Goal: Information Seeking & Learning: Learn about a topic

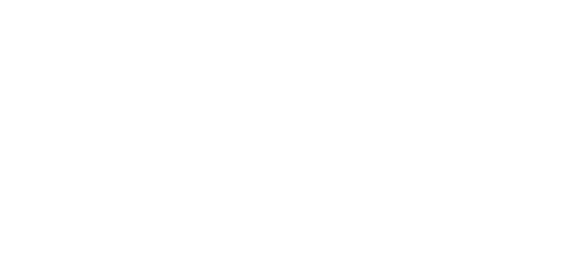
scroll to position [1539, 0]
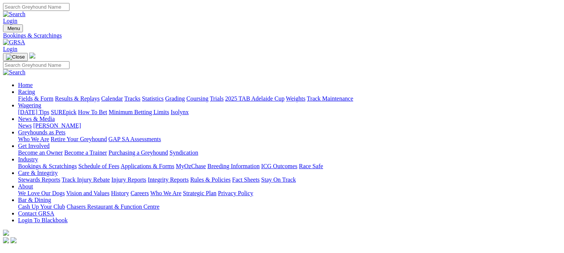
click at [35, 89] on link "Racing" at bounding box center [26, 92] width 17 height 6
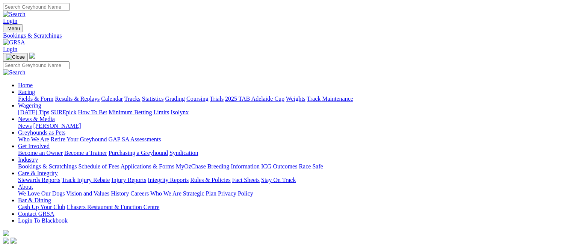
click at [34, 95] on link "Fields & Form" at bounding box center [35, 98] width 35 height 6
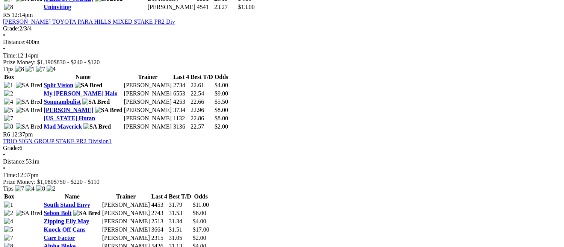
scroll to position [844, 0]
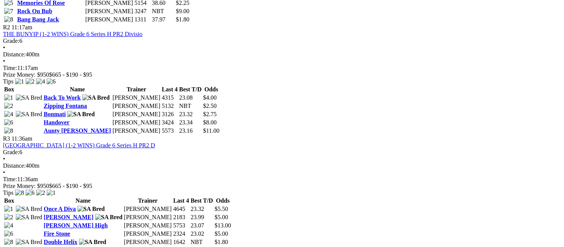
scroll to position [479, 0]
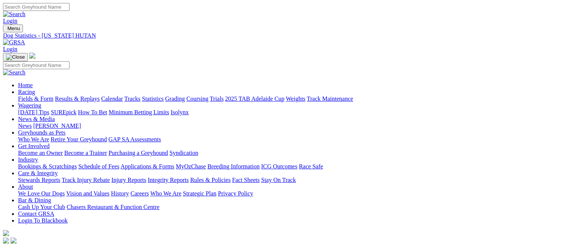
click at [32, 95] on link "Fields & Form" at bounding box center [35, 98] width 35 height 6
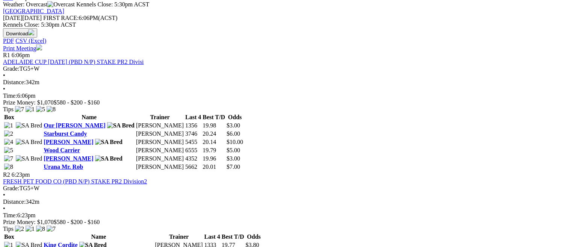
scroll to position [331, 0]
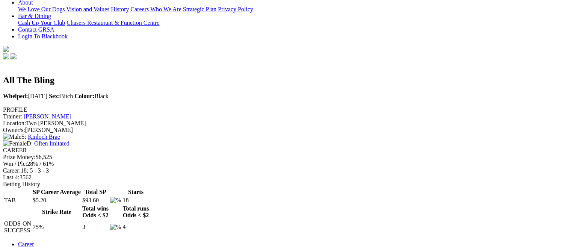
scroll to position [62, 0]
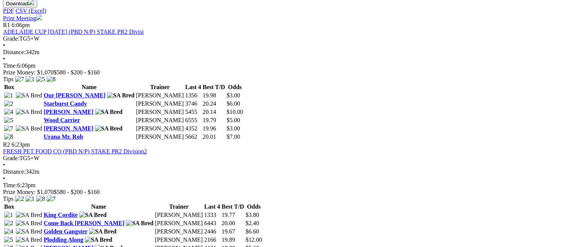
scroll to position [366, 0]
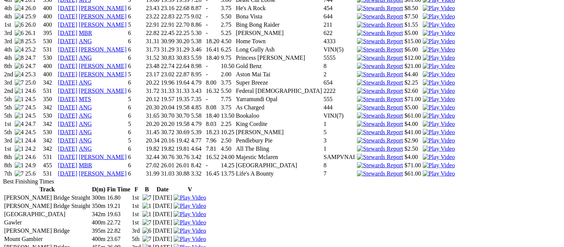
scroll to position [945, 0]
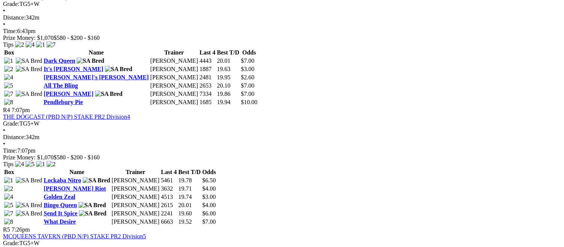
scroll to position [632, 0]
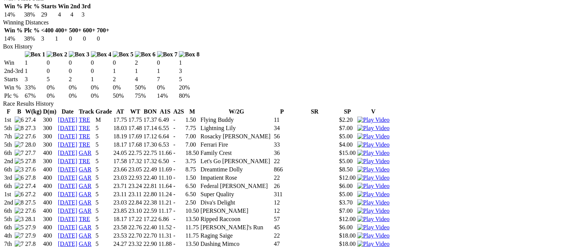
scroll to position [448, 0]
